Goal: Information Seeking & Learning: Learn about a topic

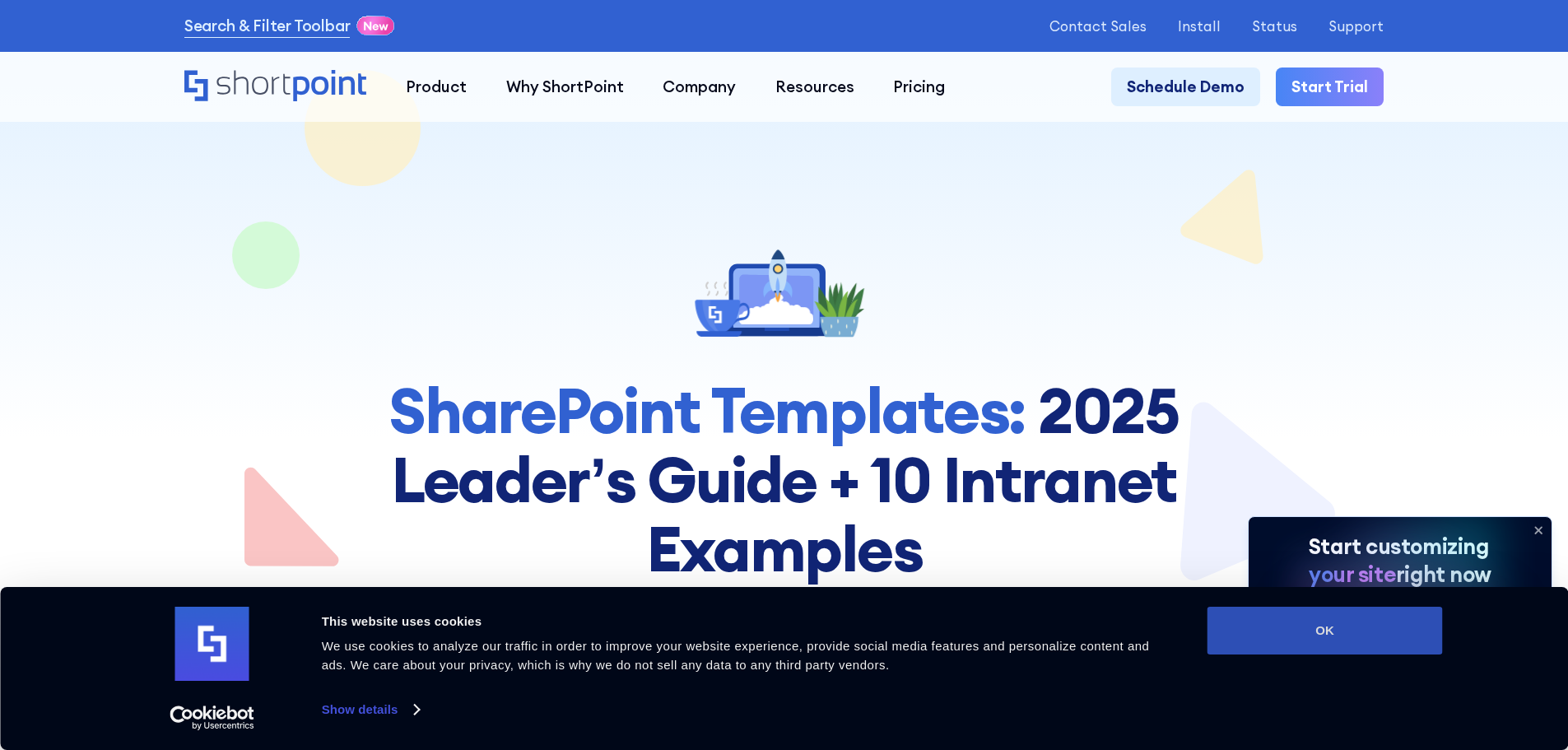
click at [1226, 634] on button "OK" at bounding box center [1325, 630] width 235 height 48
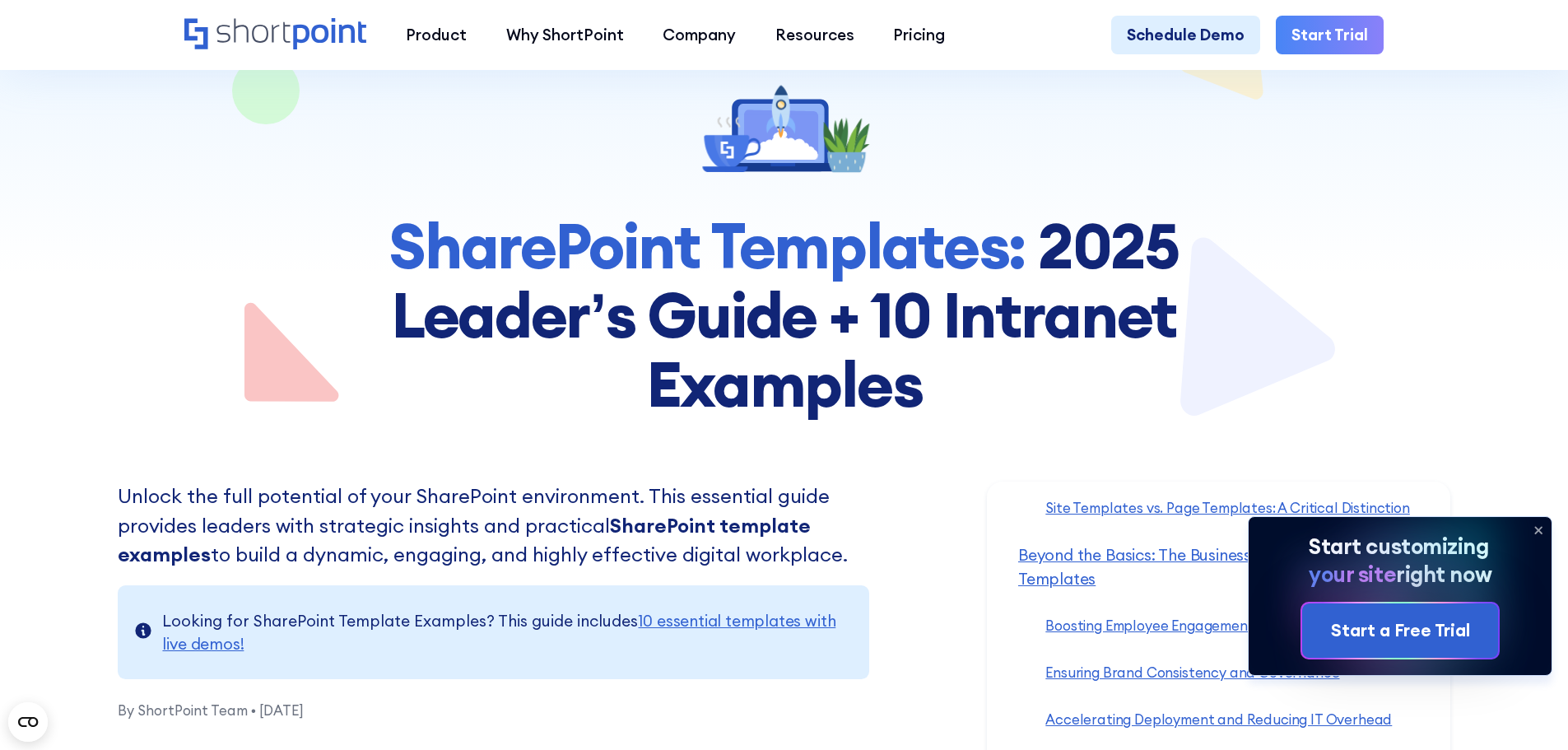
scroll to position [247, 0]
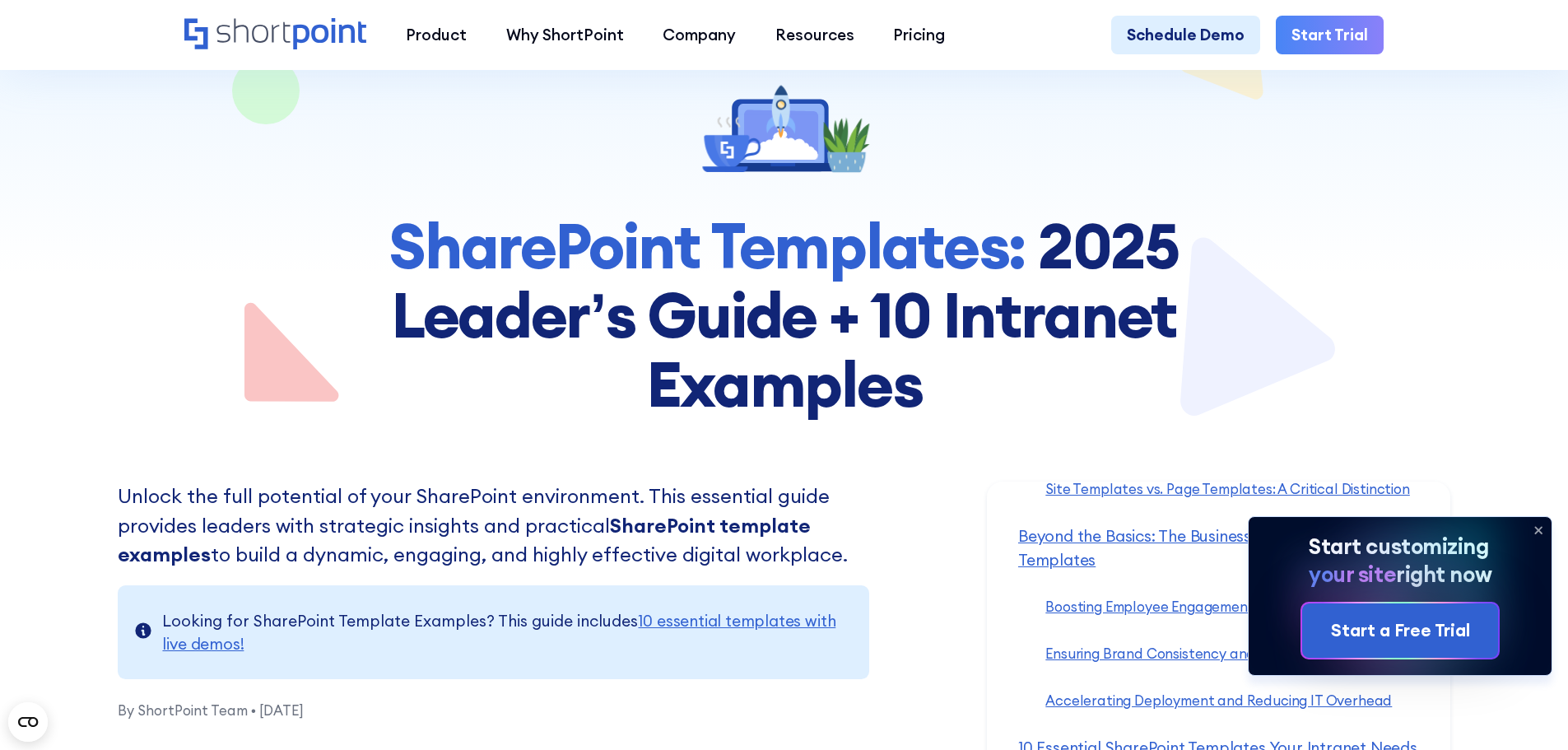
click at [1540, 529] on icon at bounding box center [1538, 530] width 7 height 7
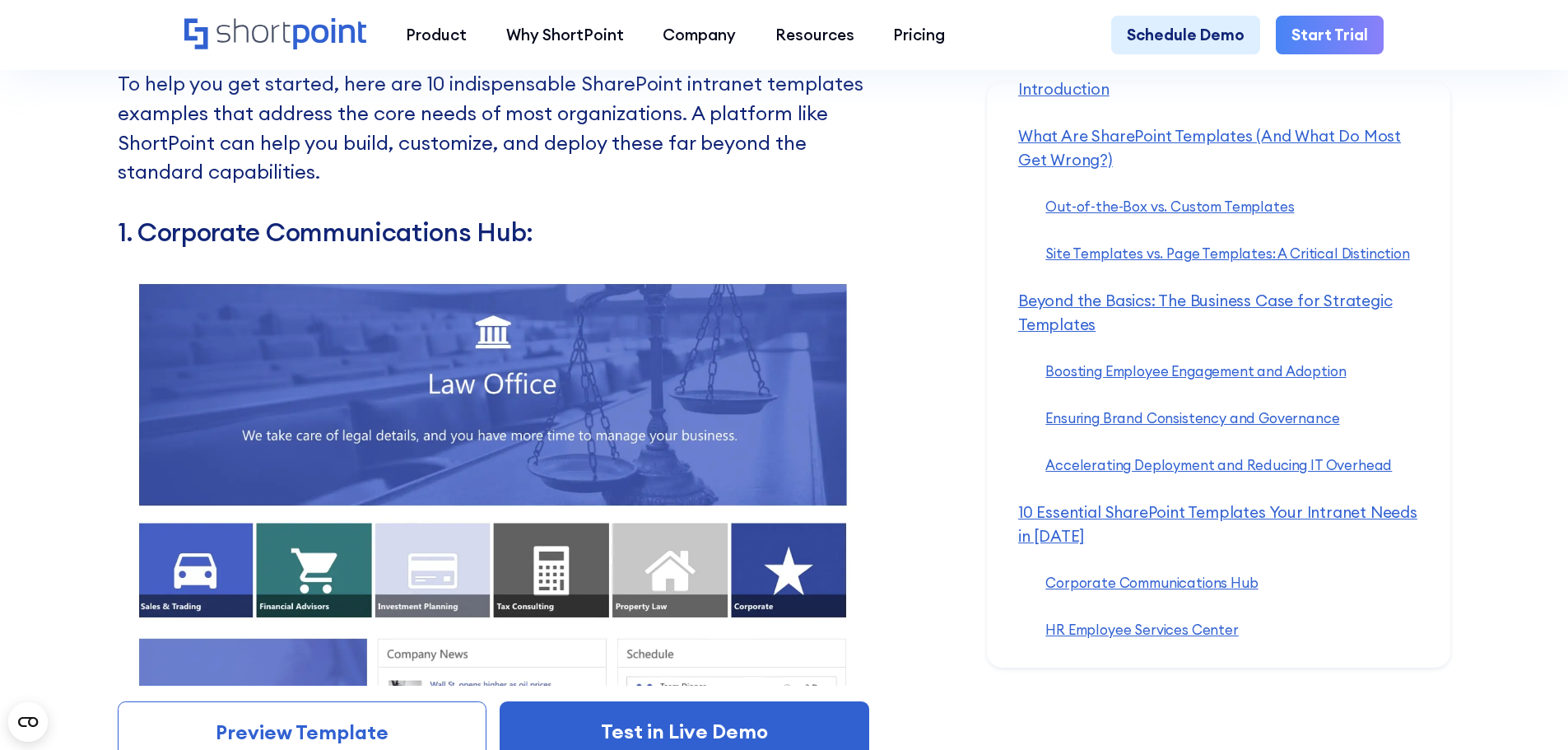
scroll to position [111, 0]
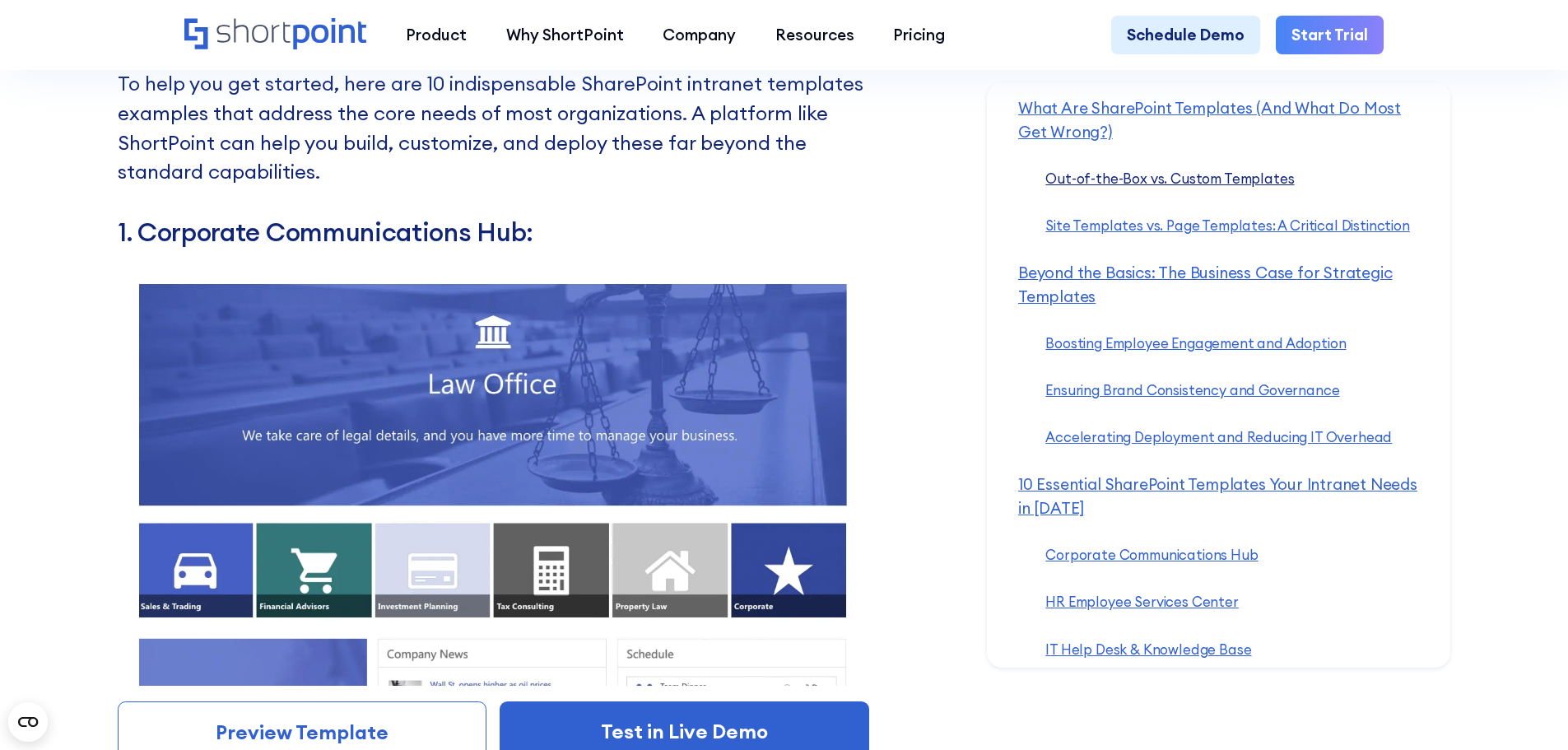
click at [1238, 182] on link "Out-of-the-Box vs. Custom Templates ‍" at bounding box center [1170, 178] width 249 height 18
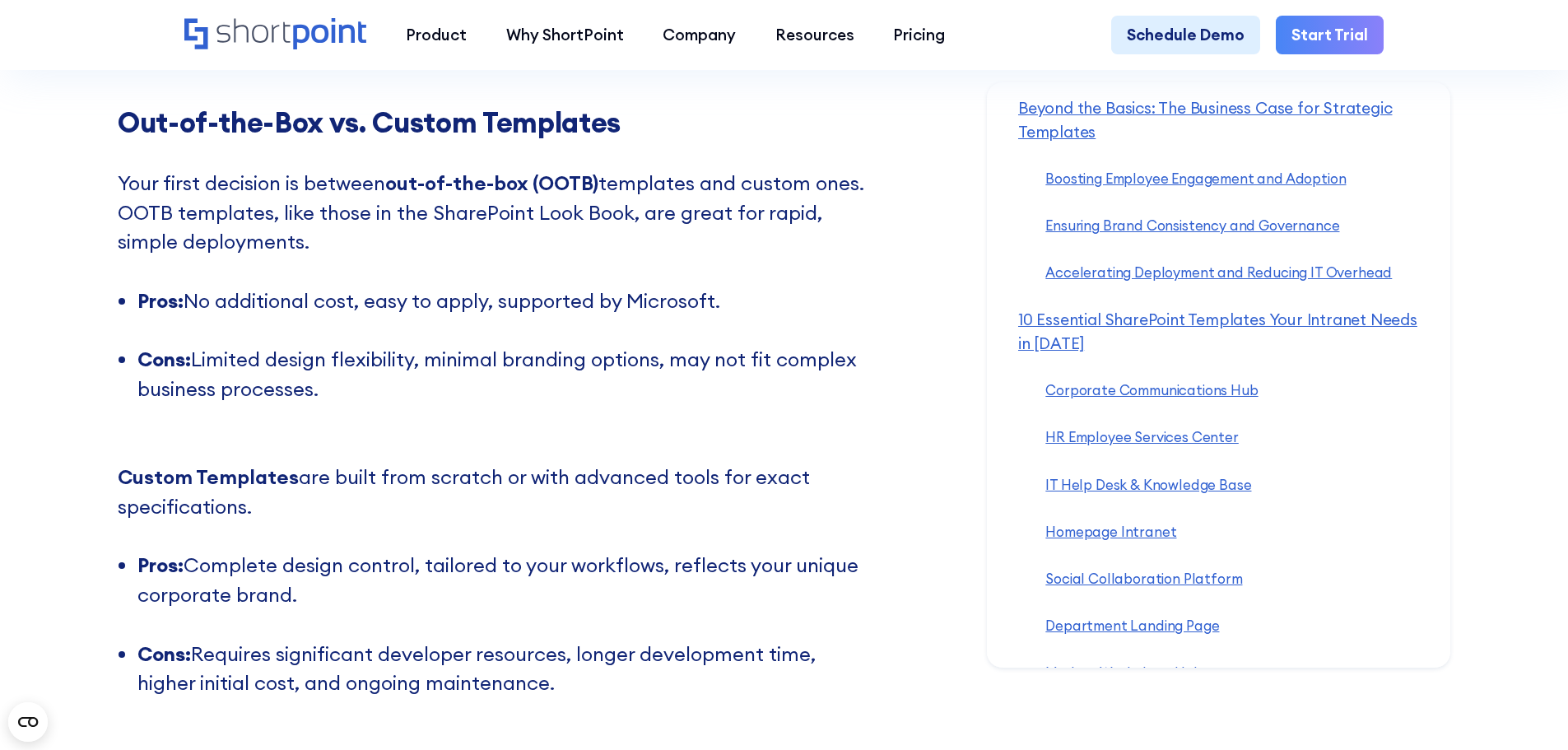
scroll to position [358, 0]
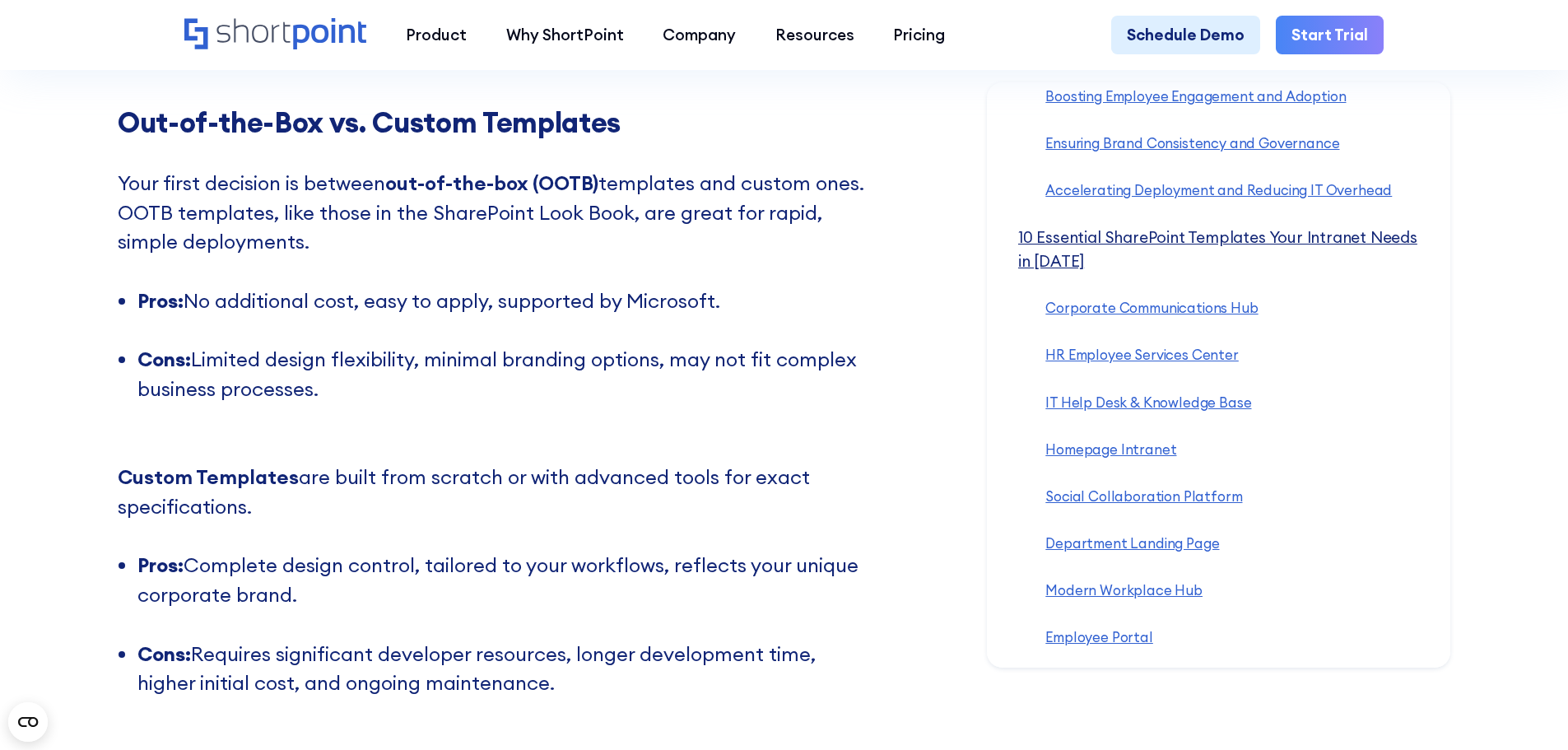
click at [1197, 242] on link "10 Essential SharePoint Templates Your Intranet Needs in 2025 ‍" at bounding box center [1218, 249] width 399 height 44
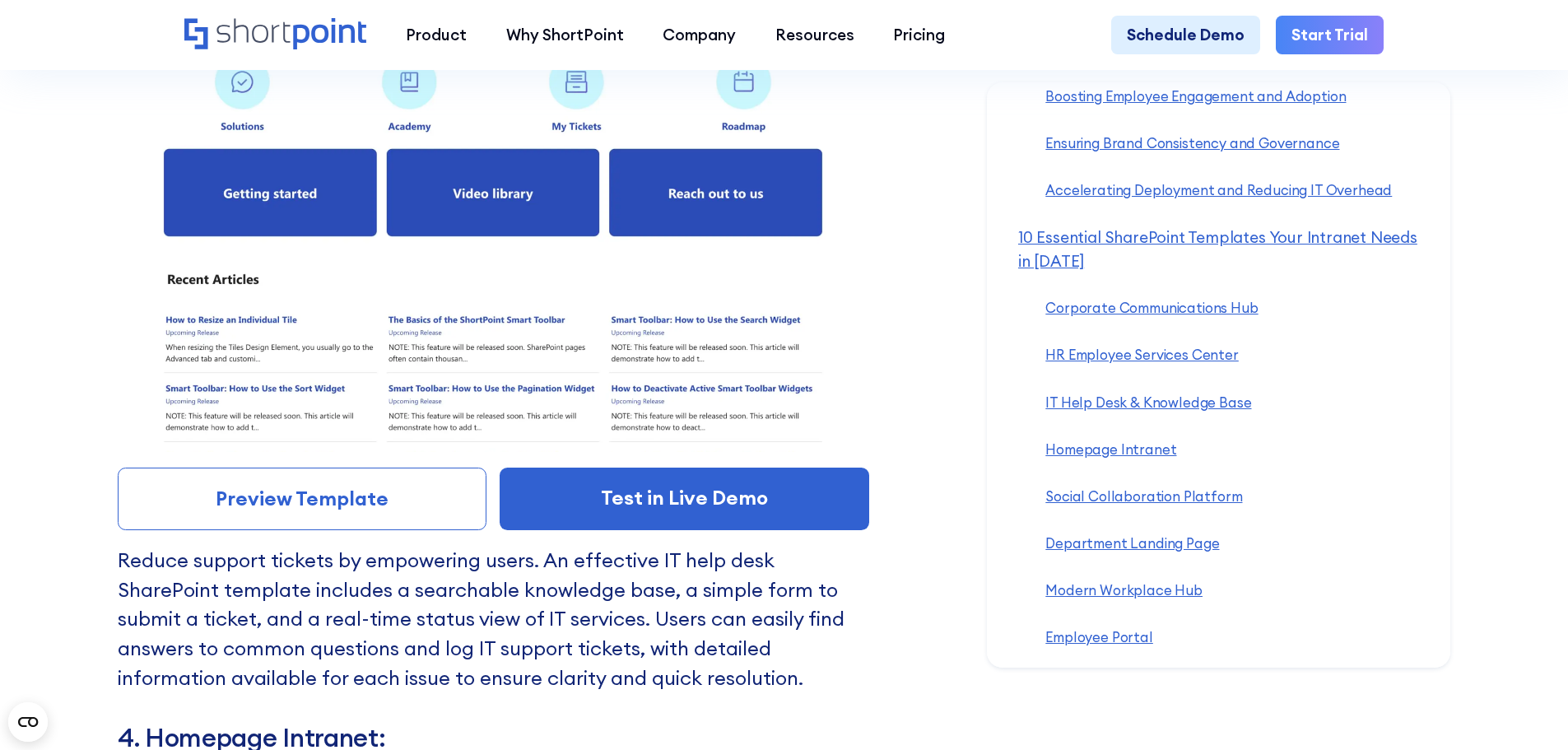
scroll to position [10574, 0]
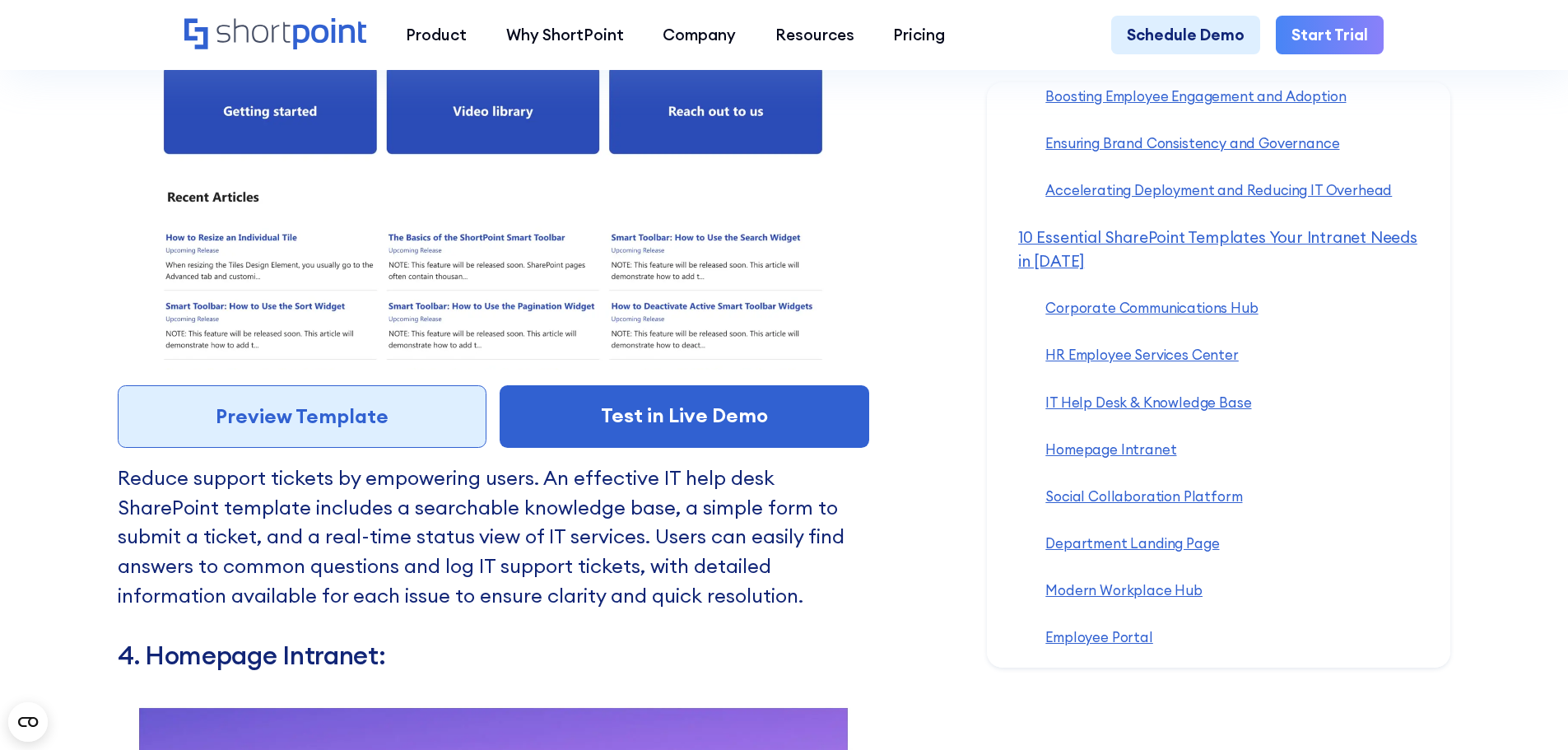
click at [299, 447] on link "Preview Template" at bounding box center [303, 416] width 370 height 62
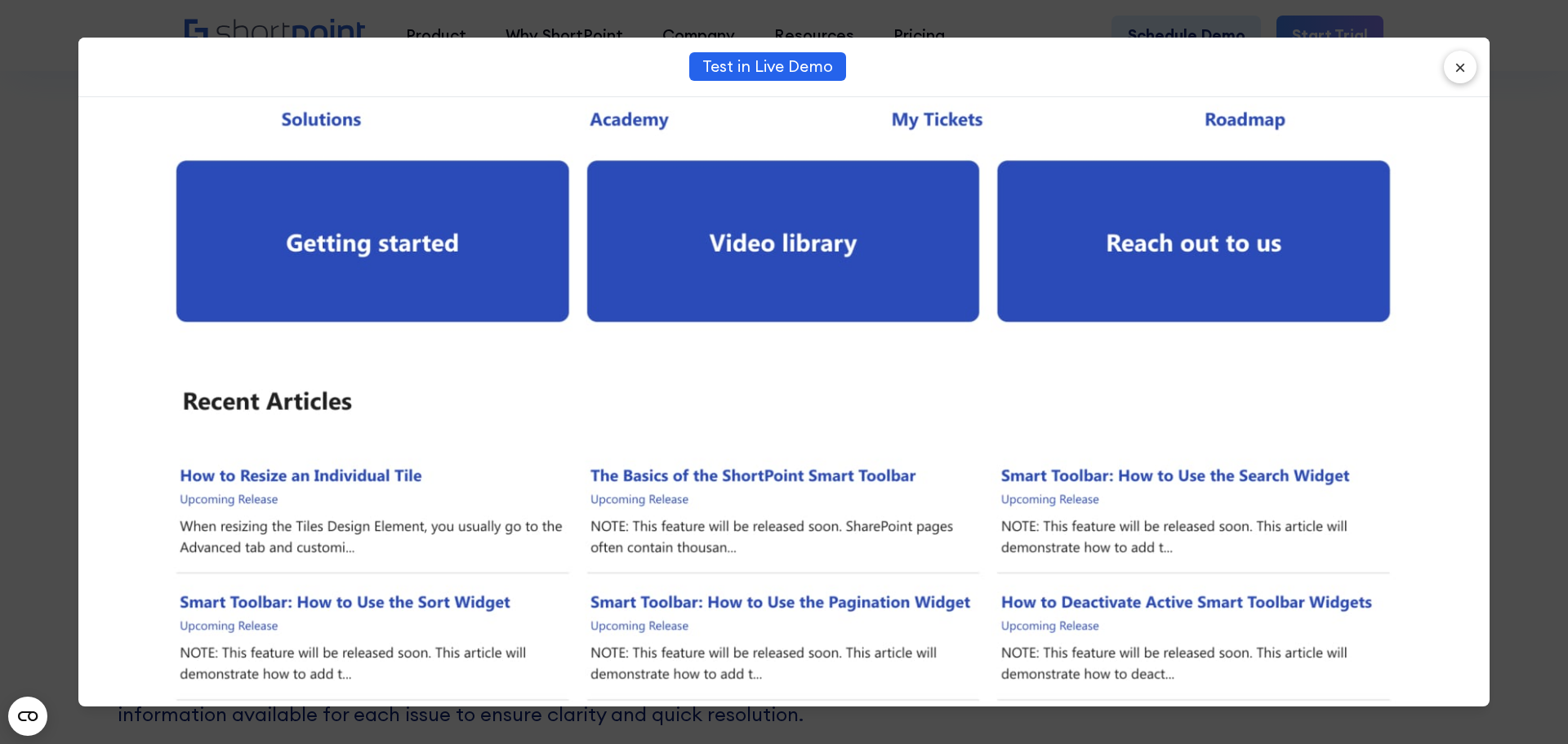
scroll to position [87, 0]
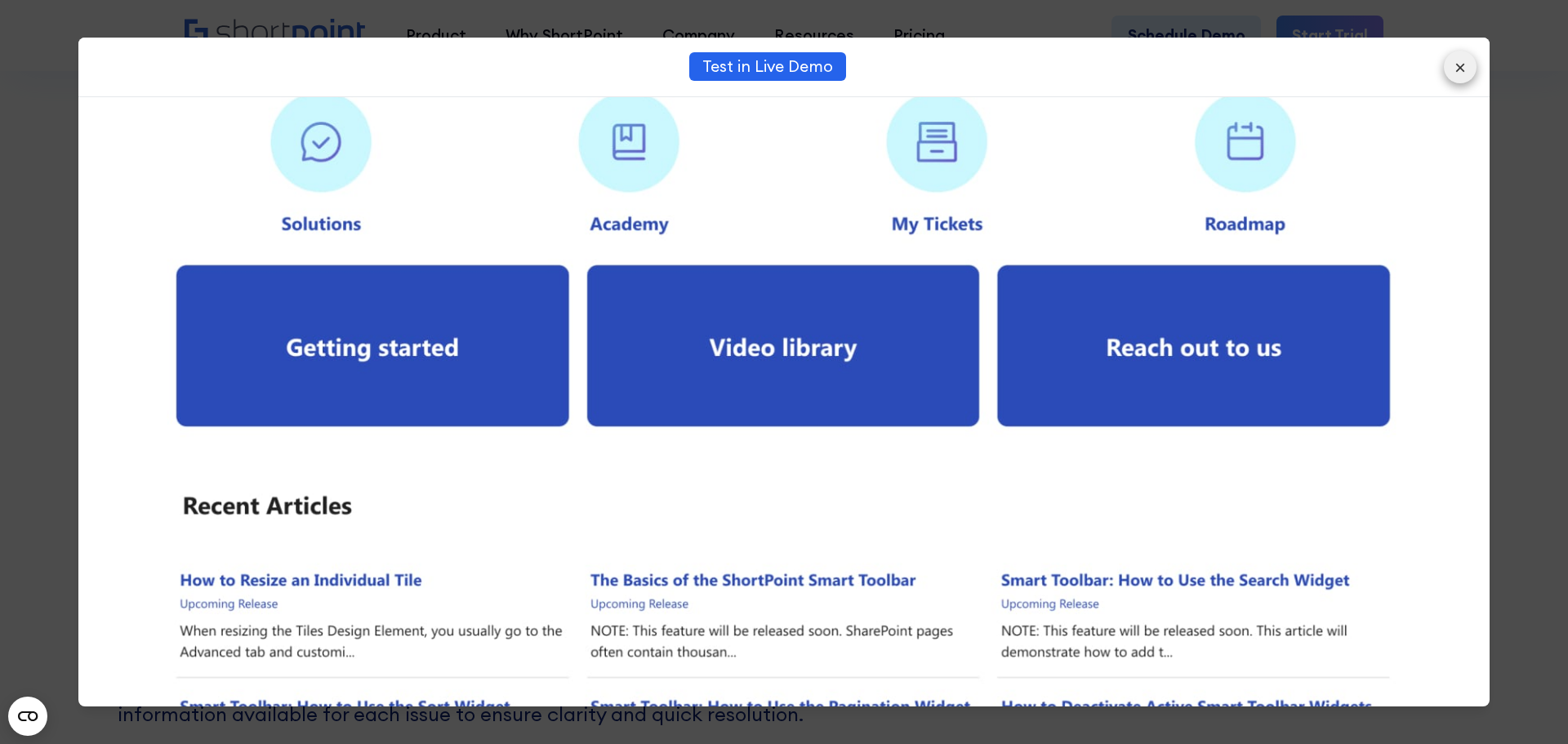
click at [1463, 67] on button "×" at bounding box center [1460, 67] width 33 height 33
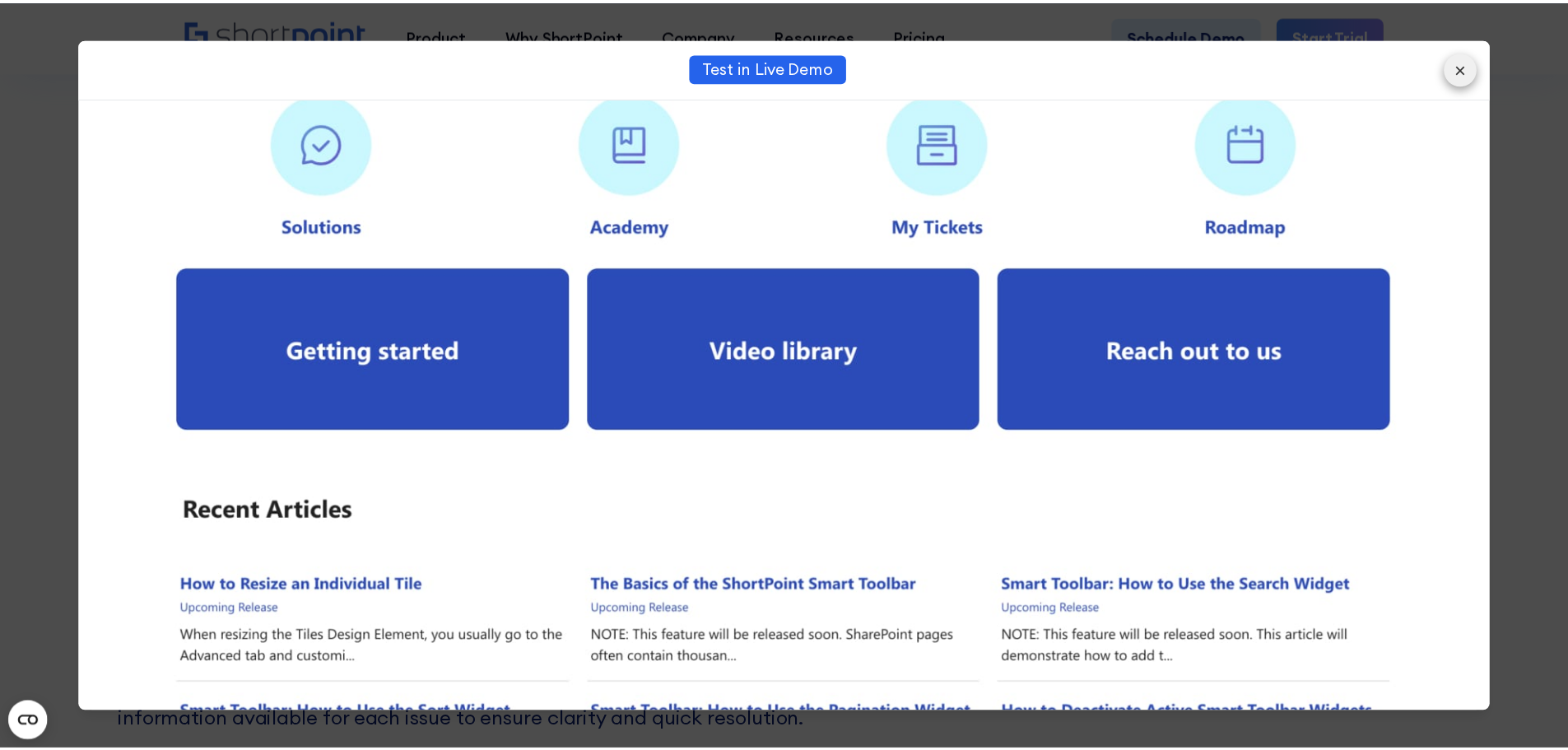
scroll to position [10574, 0]
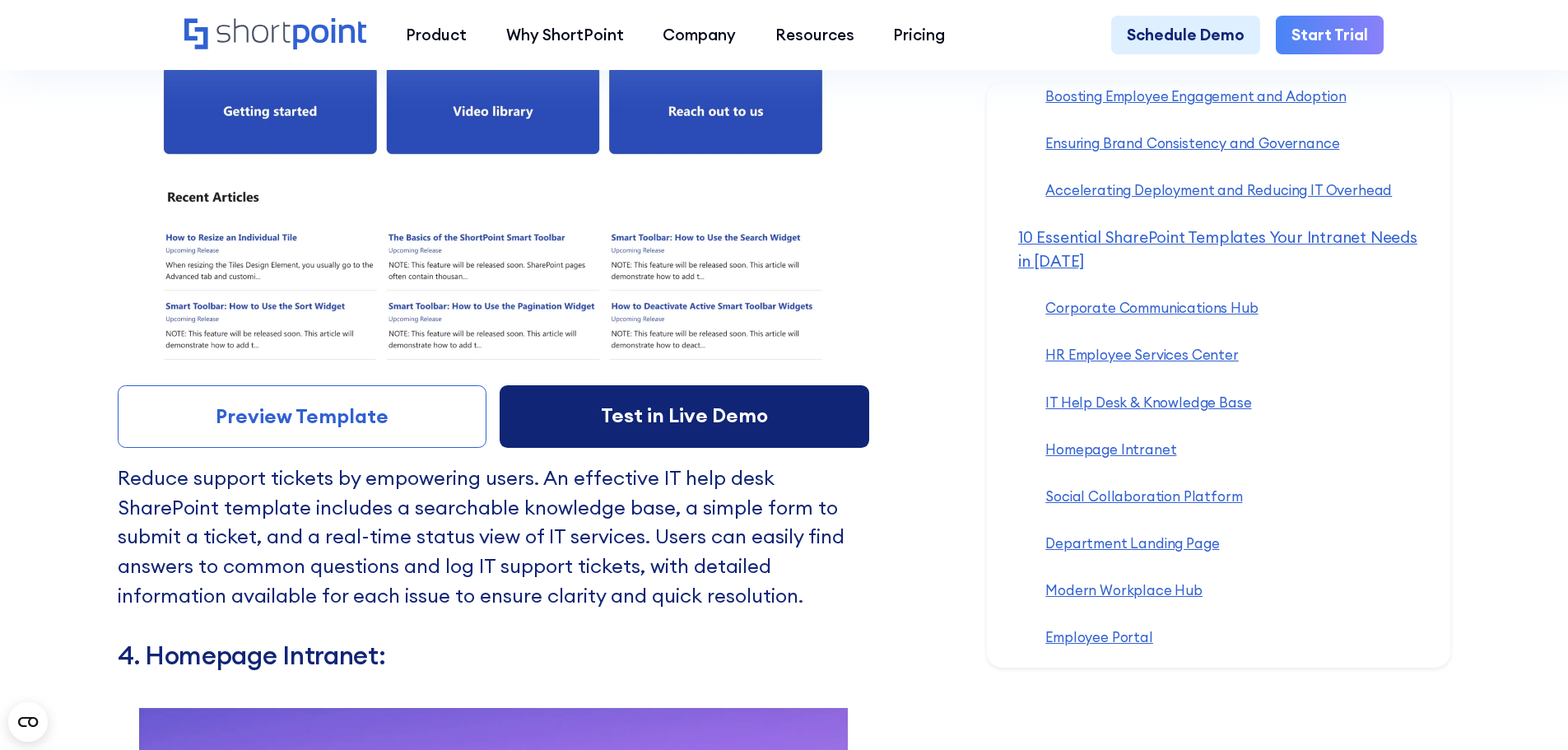
click at [659, 447] on link "Test in Live Demo" at bounding box center [685, 416] width 370 height 62
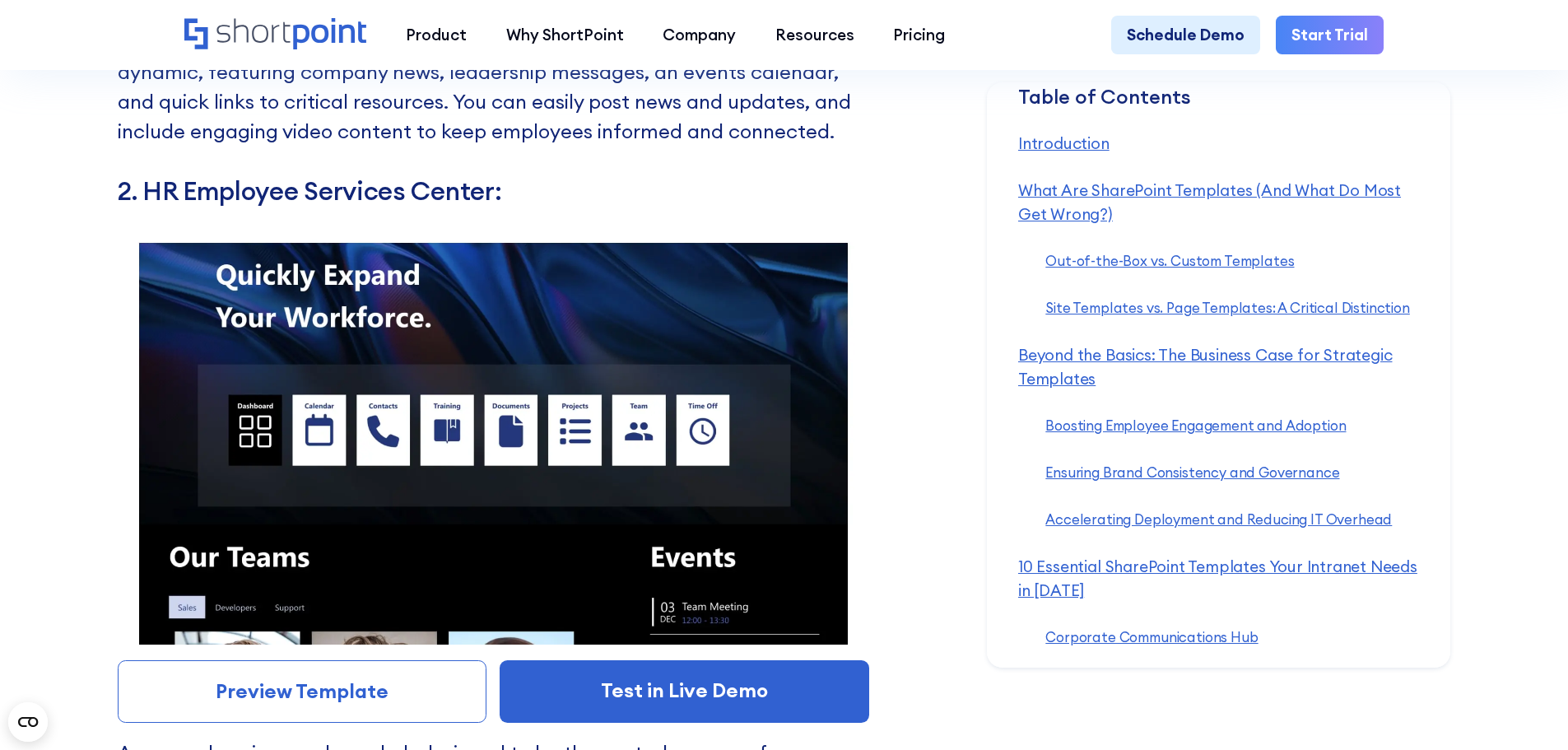
scroll to position [9750, 0]
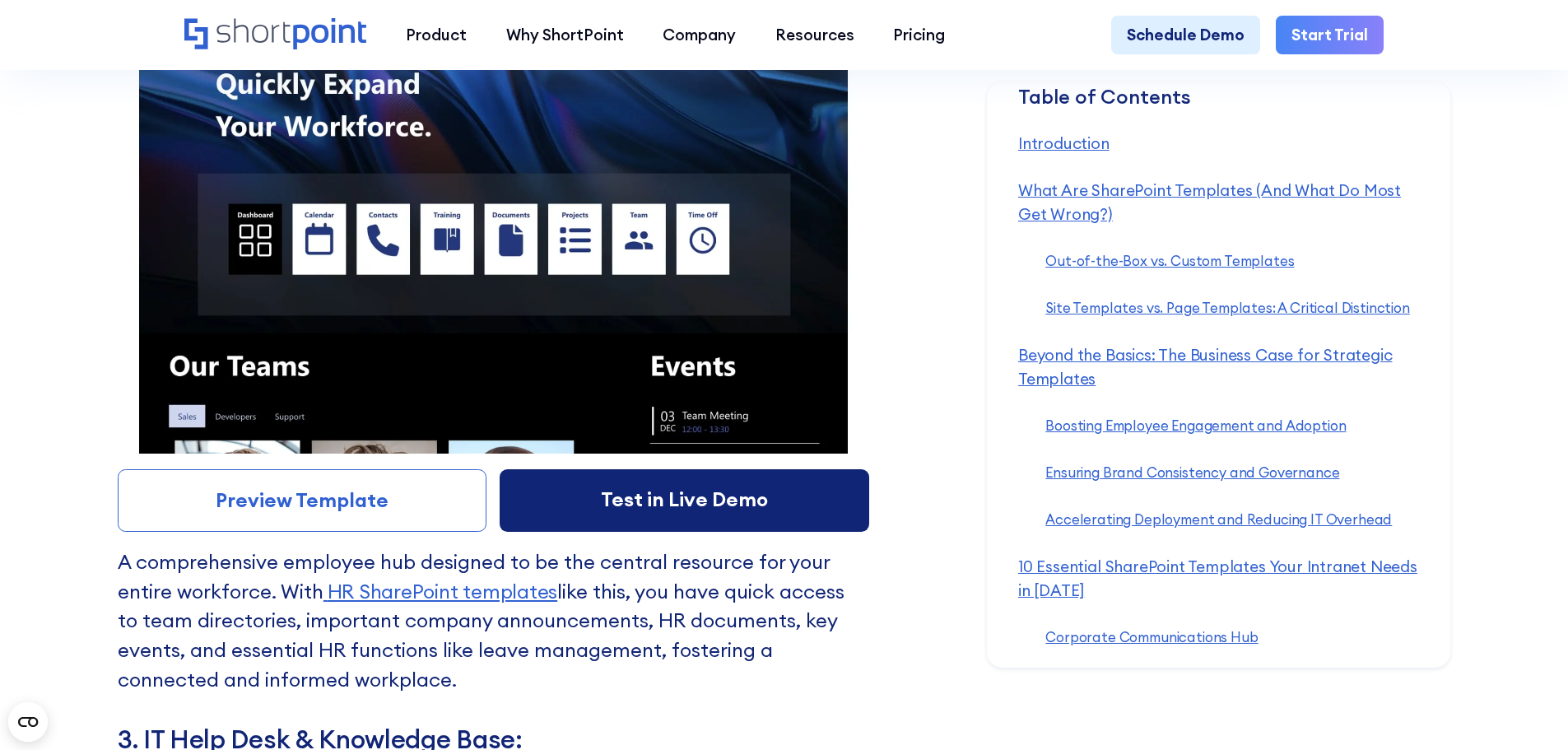
click at [679, 532] on link "Test in Live Demo" at bounding box center [685, 500] width 370 height 62
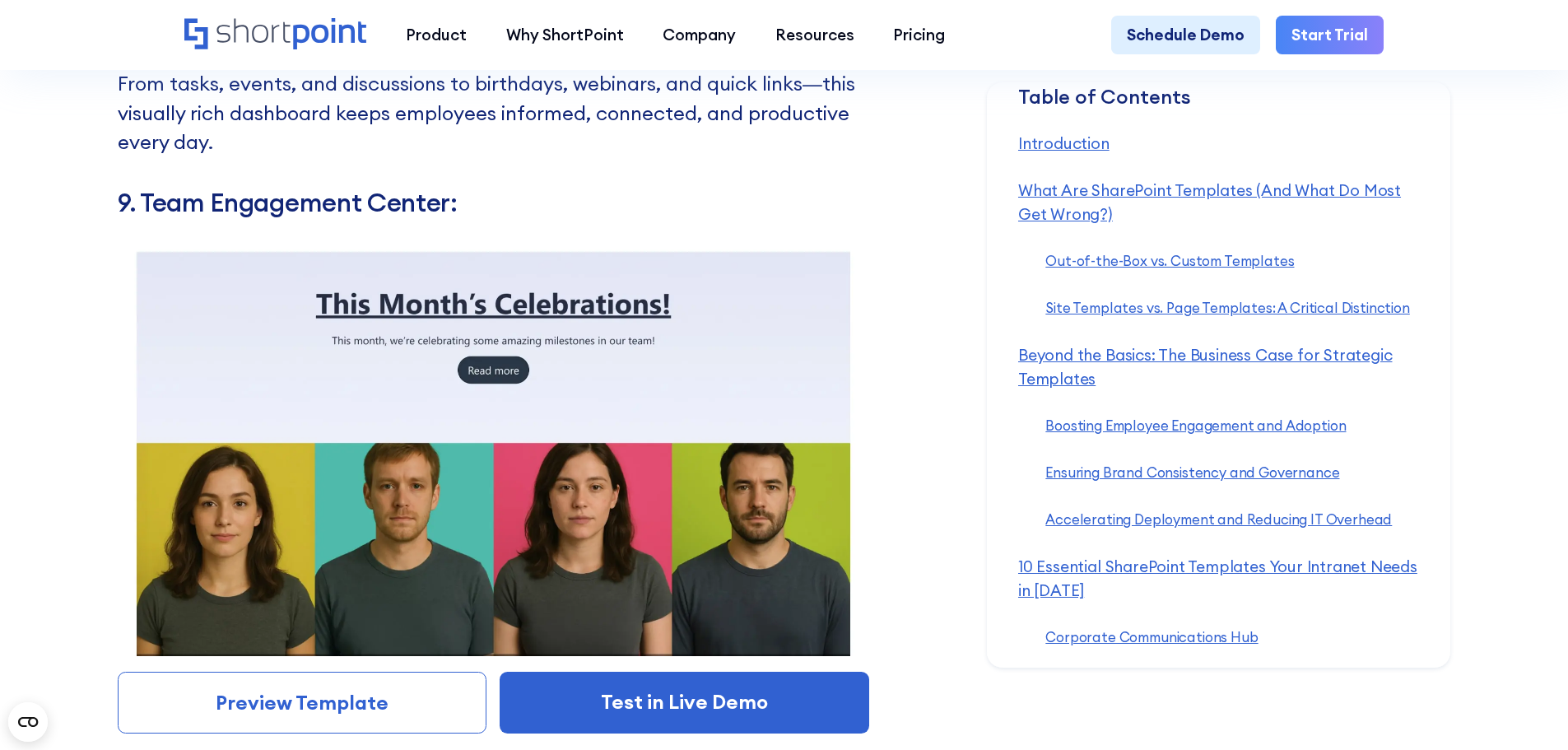
scroll to position [14607, 0]
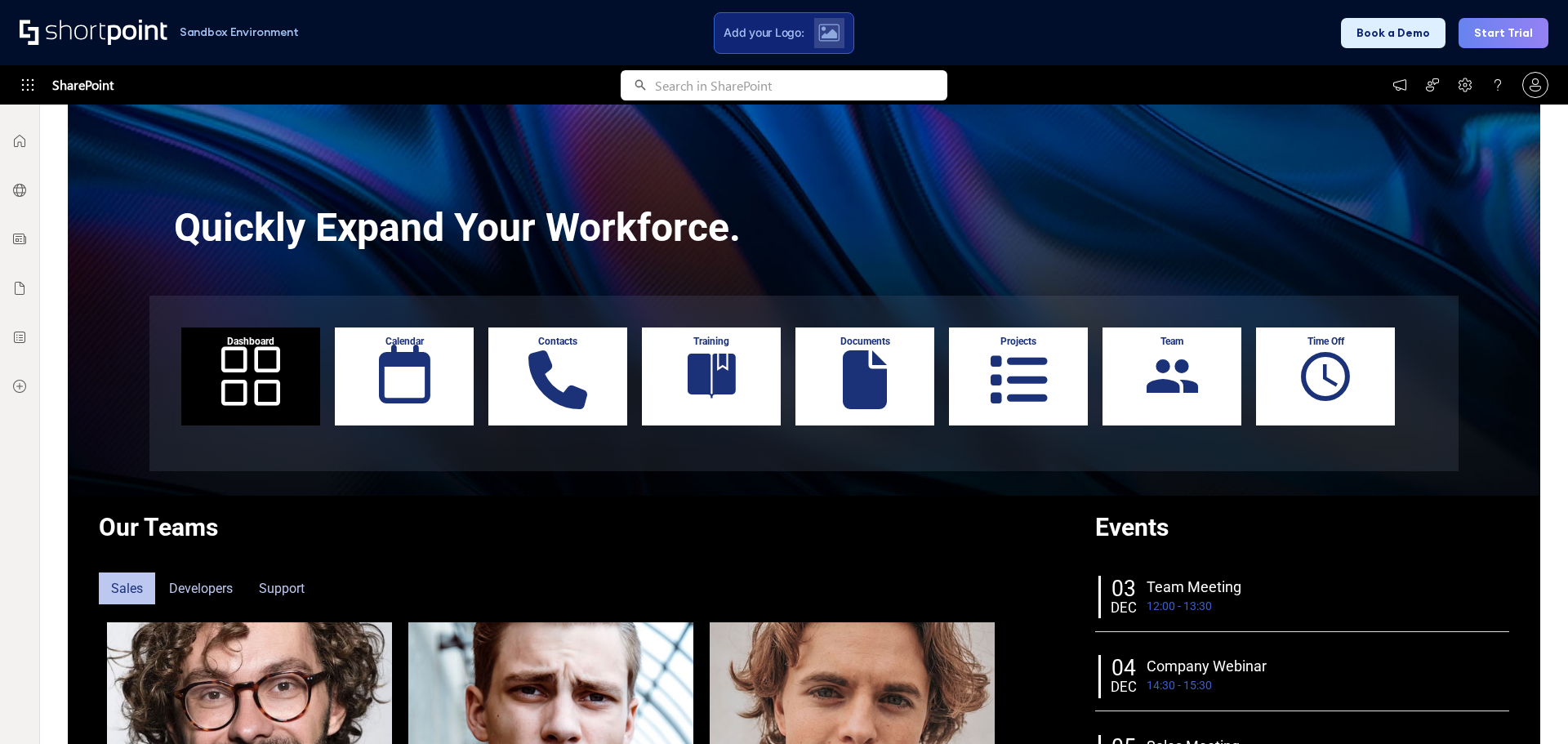
scroll to position [163, 0]
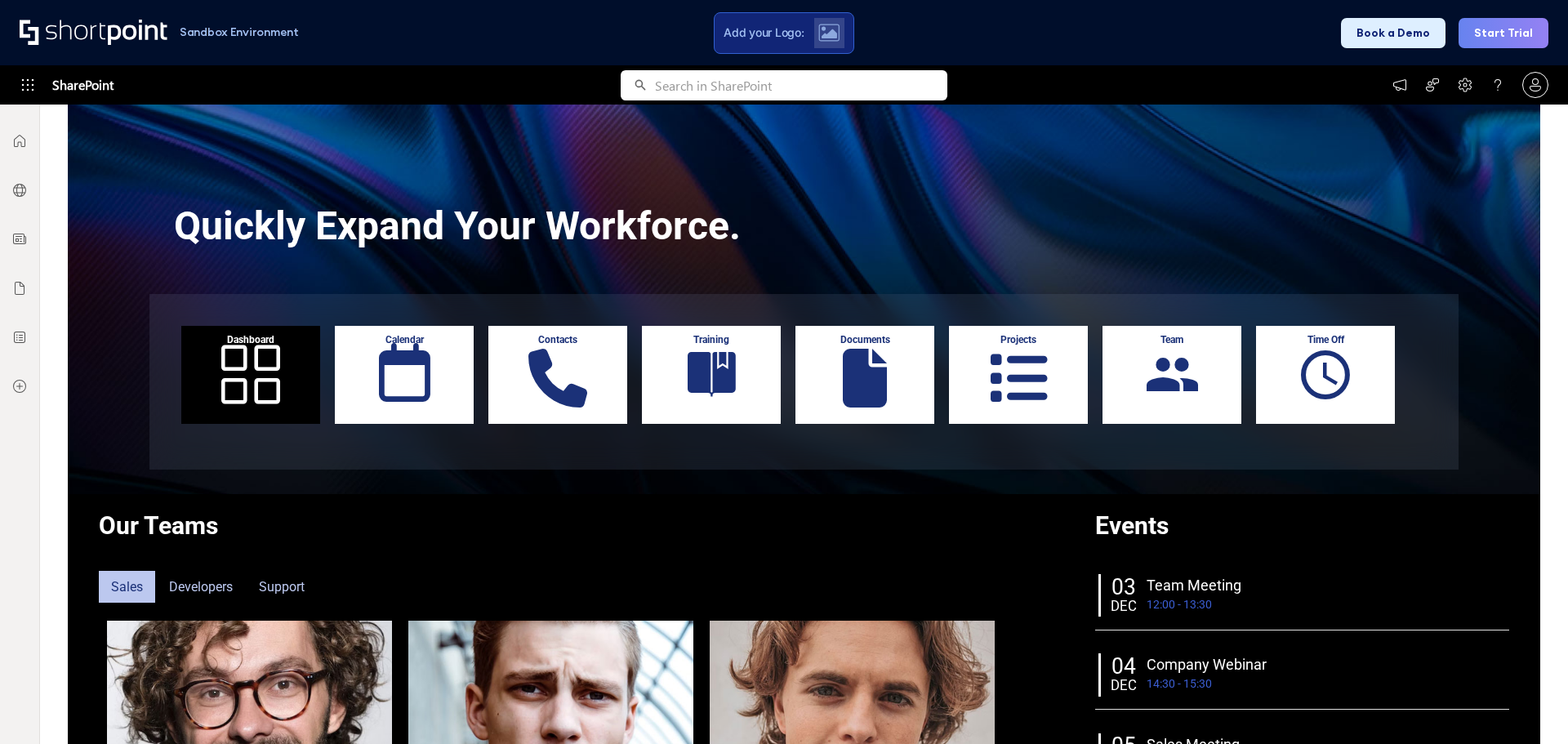
click at [405, 371] on div "Calendar" at bounding box center [404, 375] width 139 height 98
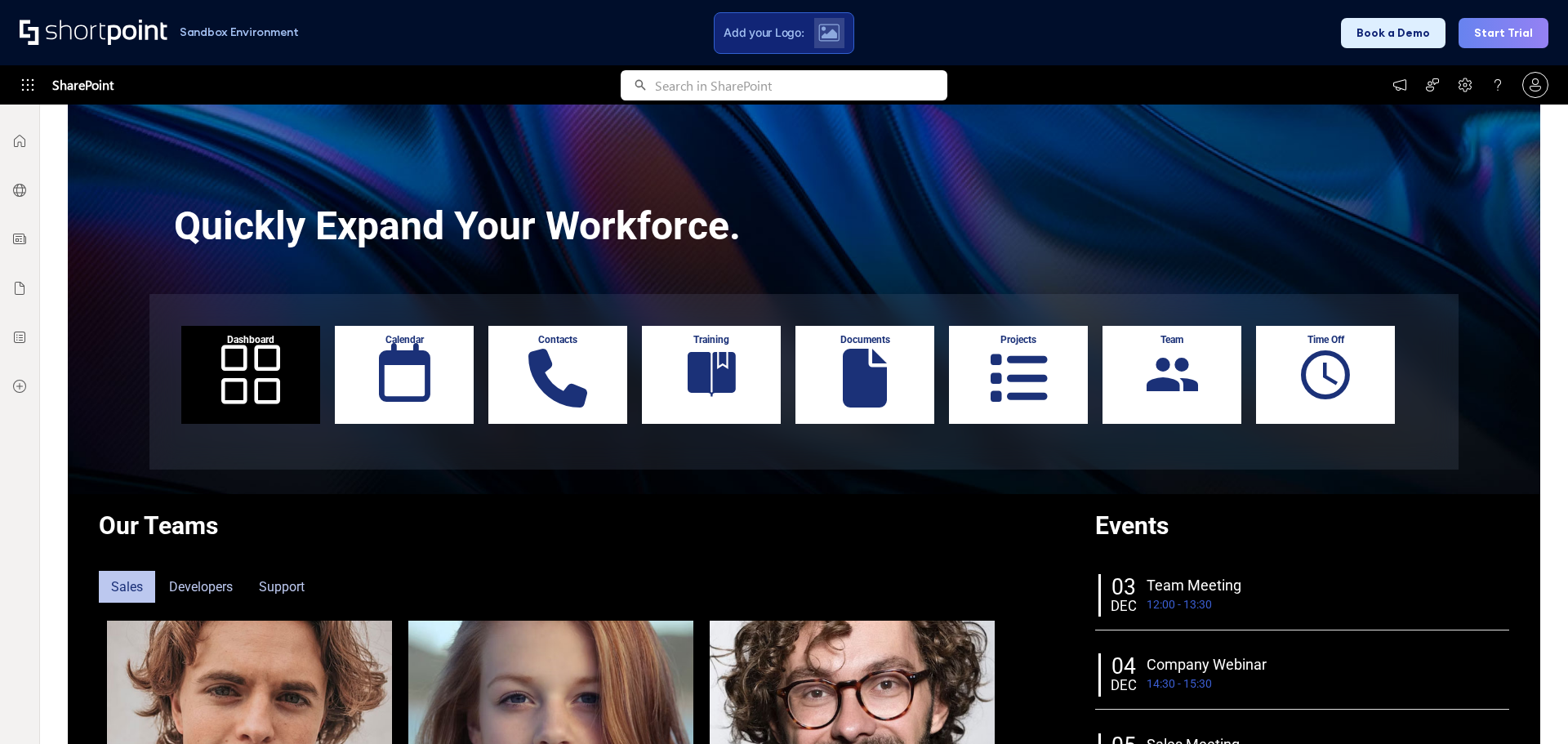
click at [543, 372] on div "Contacts" at bounding box center [558, 375] width 139 height 98
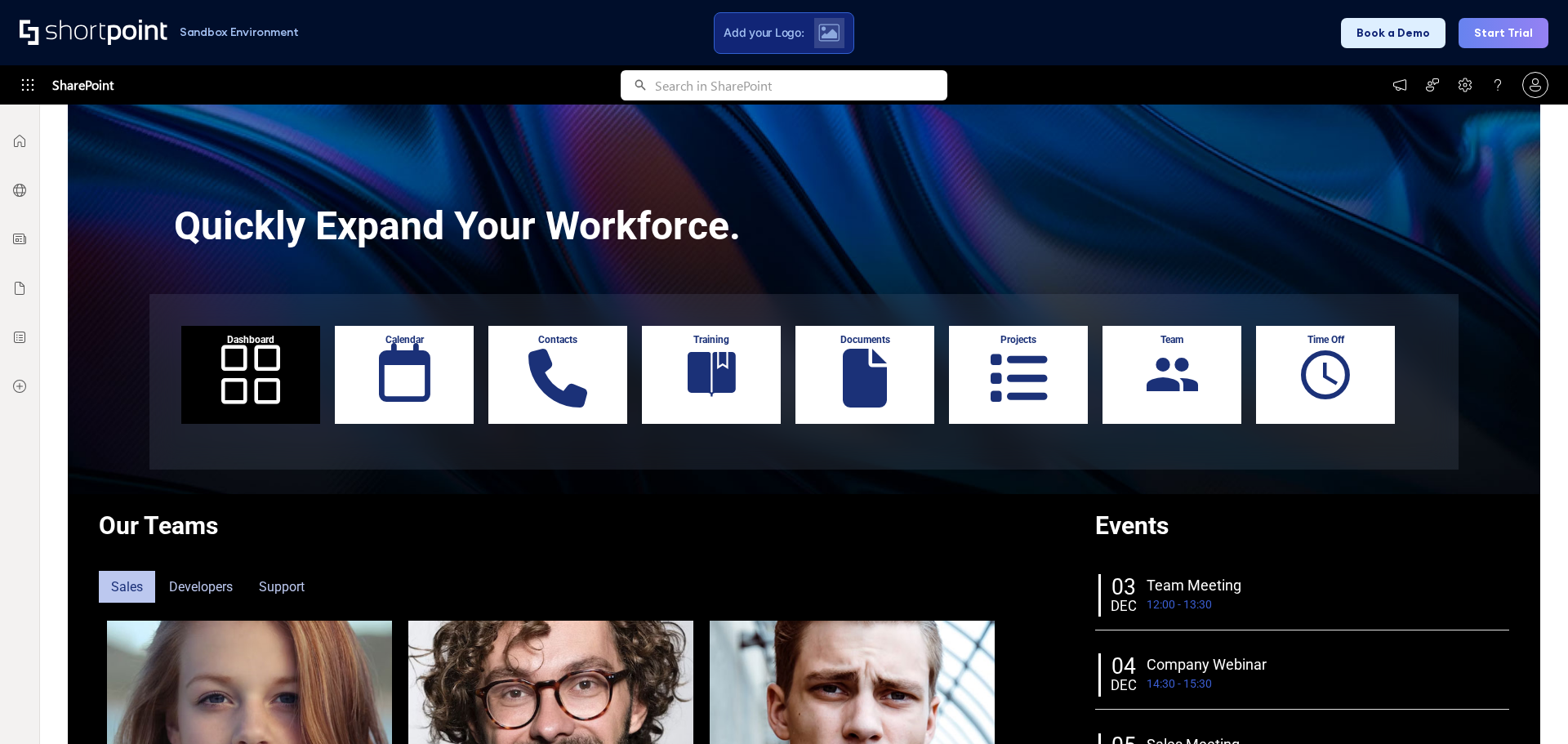
click at [1325, 366] on div "Time Off" at bounding box center [1326, 375] width 139 height 98
click at [1167, 383] on div "Team" at bounding box center [1171, 375] width 139 height 98
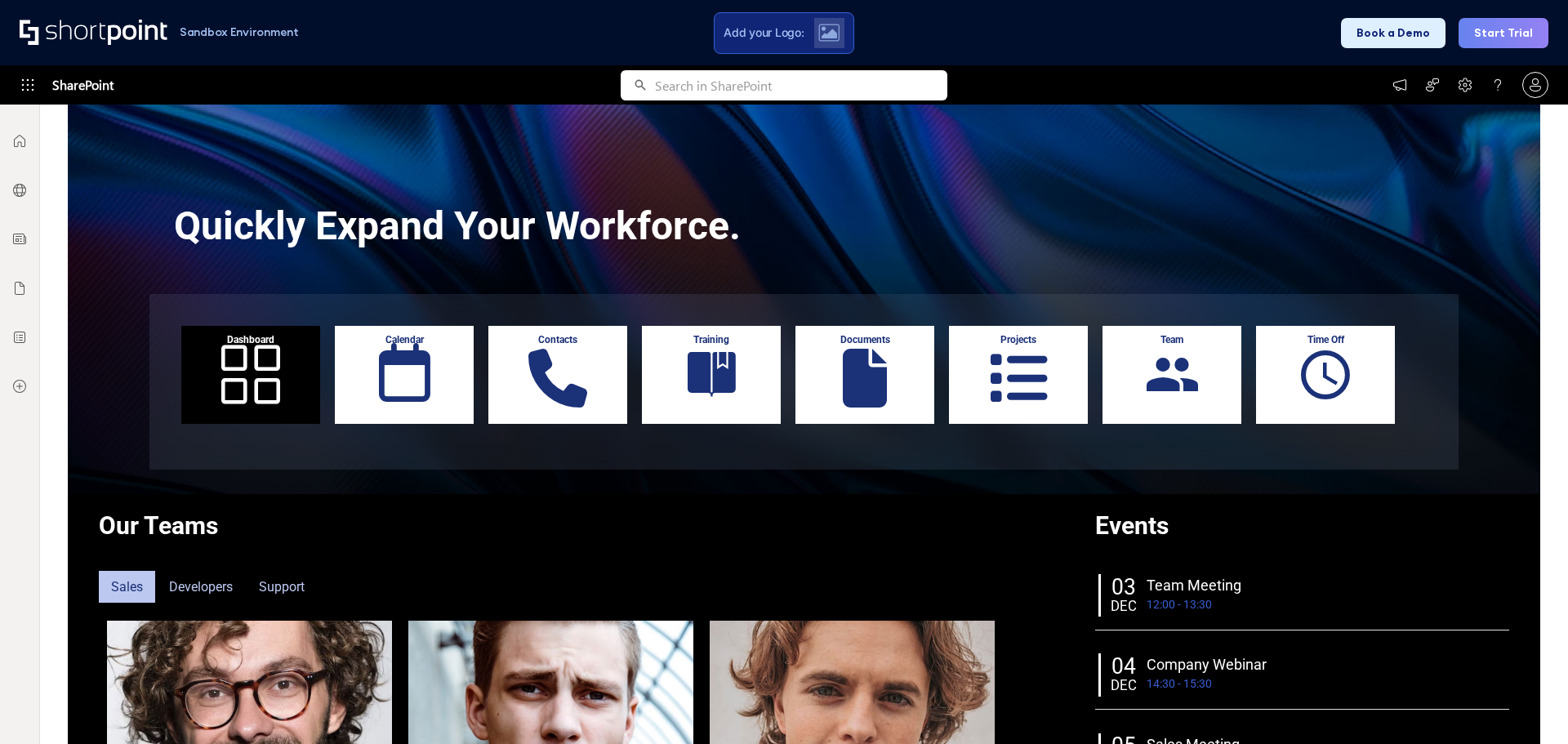
click at [854, 374] on div "Documents" at bounding box center [865, 375] width 139 height 98
click at [714, 374] on div "Training" at bounding box center [711, 375] width 139 height 98
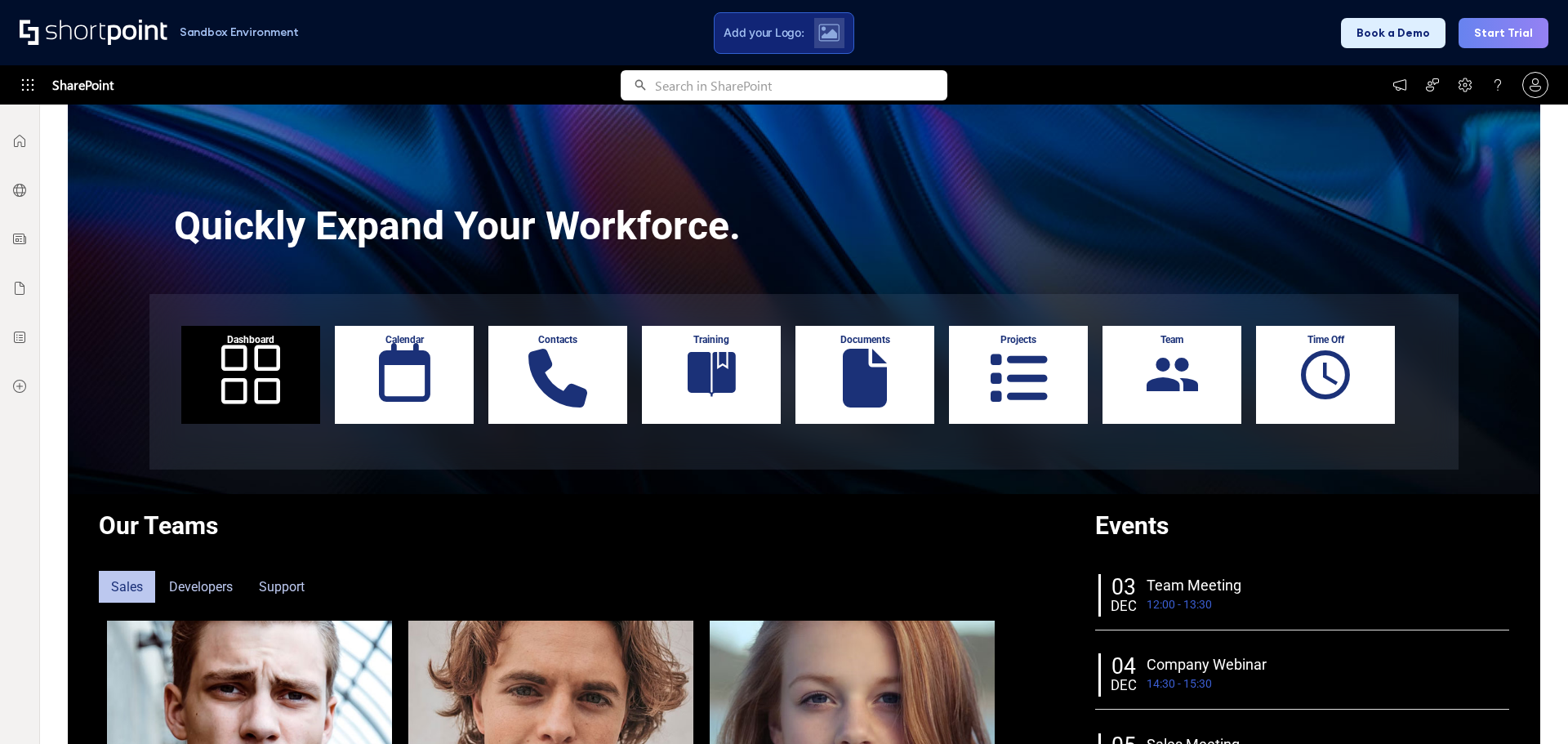
click at [984, 376] on div "Projects" at bounding box center [1018, 375] width 139 height 98
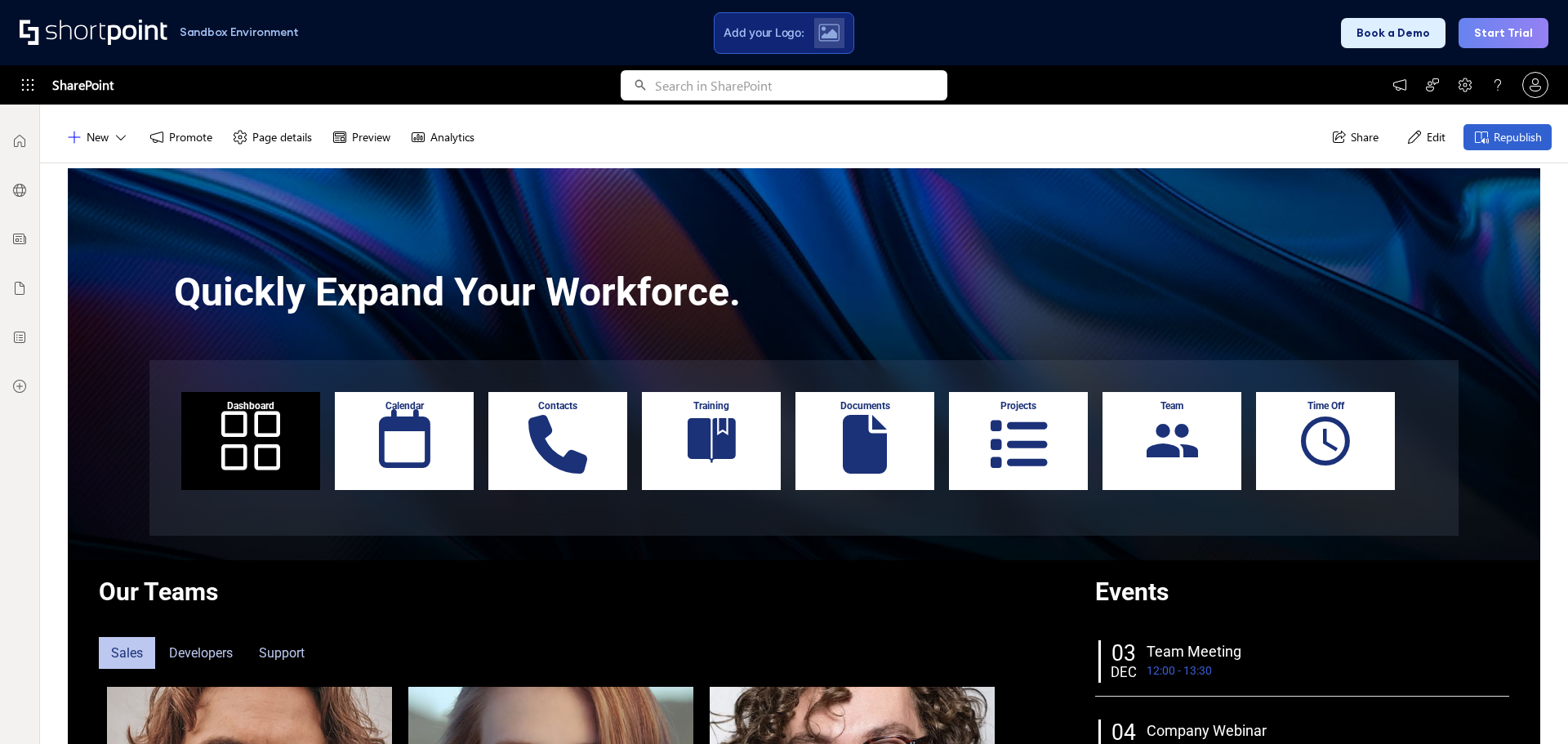
scroll to position [0, 0]
